Goal: Task Accomplishment & Management: Use online tool/utility

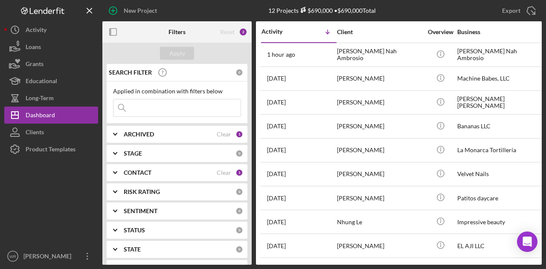
click at [114, 32] on icon "button" at bounding box center [113, 32] width 19 height 19
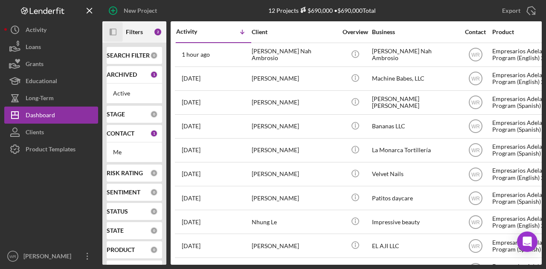
click at [114, 32] on icon "Icon/Panel Side Expand" at bounding box center [113, 32] width 19 height 19
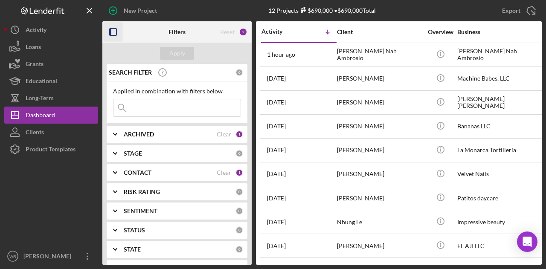
click at [138, 174] on b "CONTACT" at bounding box center [138, 172] width 28 height 7
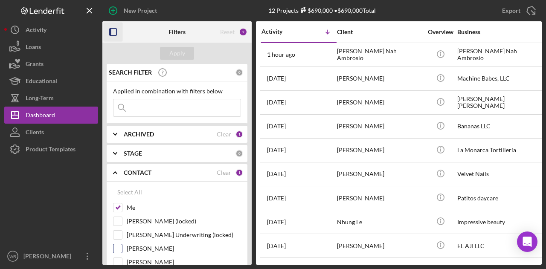
click at [158, 248] on label "Rebeca Patino" at bounding box center [184, 248] width 114 height 9
click at [122, 248] on input "Rebeca Patino" at bounding box center [117, 248] width 9 height 9
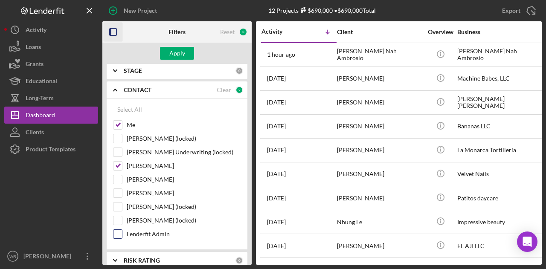
scroll to position [85, 0]
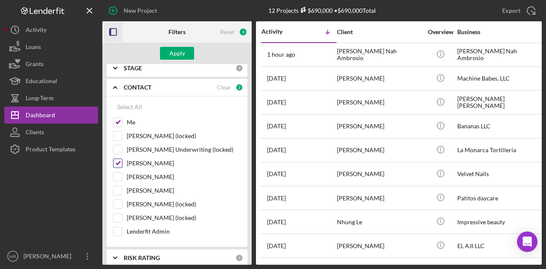
click at [151, 160] on label "Rebeca Patino" at bounding box center [184, 163] width 114 height 9
click at [122, 160] on input "Rebeca Patino" at bounding box center [117, 163] width 9 height 9
checkbox input "false"
click at [147, 186] on label "Gloria Murillo" at bounding box center [184, 190] width 114 height 9
click at [122, 186] on input "Gloria Murillo" at bounding box center [117, 190] width 9 height 9
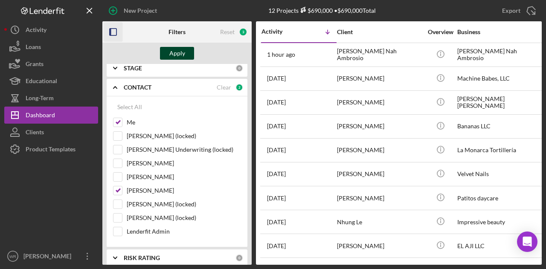
click at [181, 53] on div "Apply" at bounding box center [177, 53] width 16 height 13
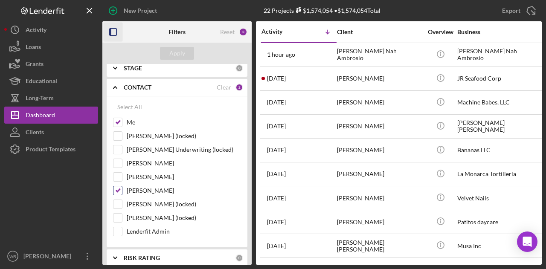
click at [156, 187] on label "Gloria Murillo" at bounding box center [184, 190] width 114 height 9
click at [122, 187] on input "Gloria Murillo" at bounding box center [117, 190] width 9 height 9
checkbox input "false"
click at [168, 47] on button "Apply" at bounding box center [177, 53] width 34 height 13
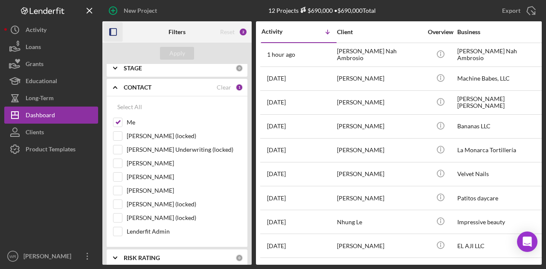
click at [114, 31] on icon "button" at bounding box center [113, 32] width 19 height 19
